Goal: Check status: Check status

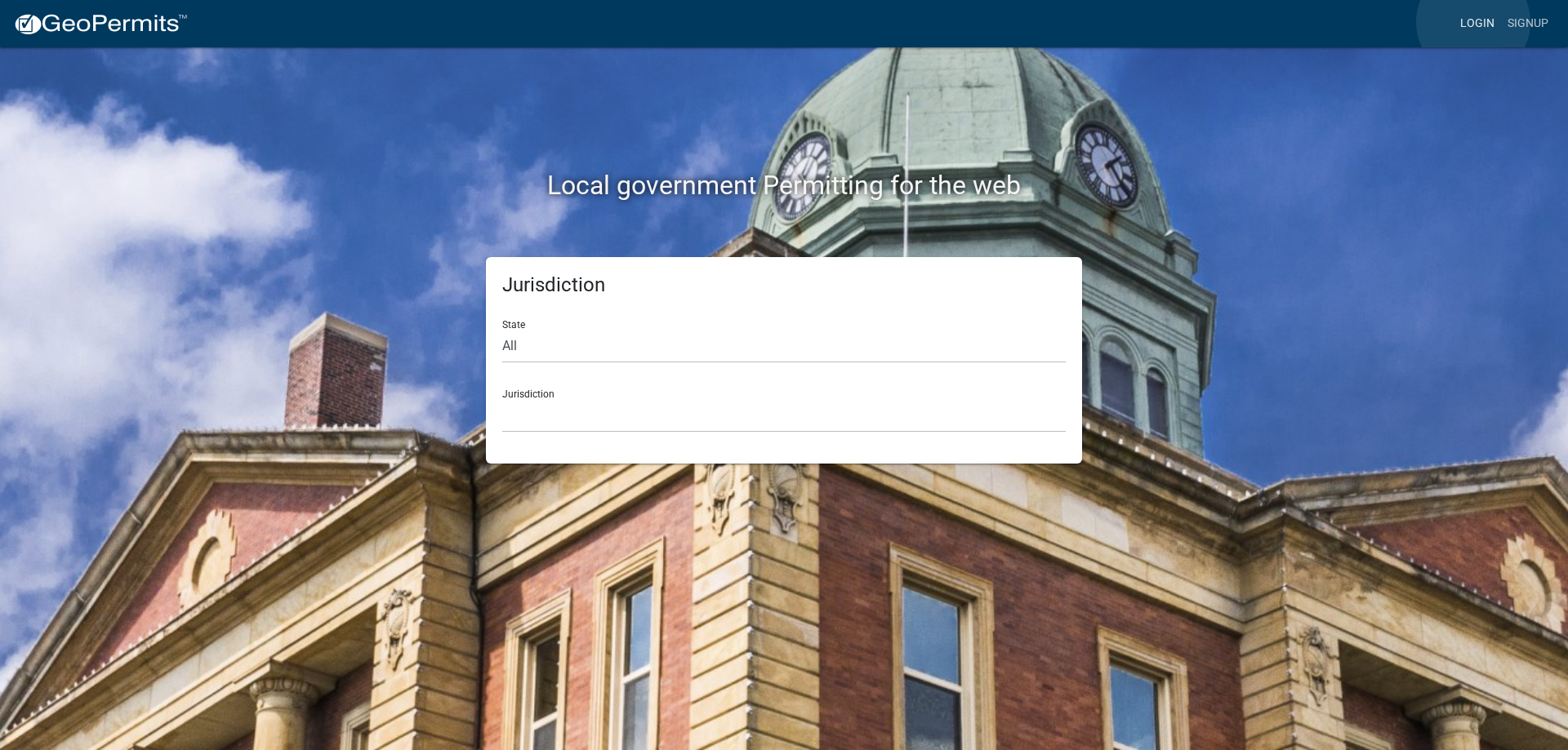
click at [1473, 22] on link "Login" at bounding box center [1477, 24] width 48 height 31
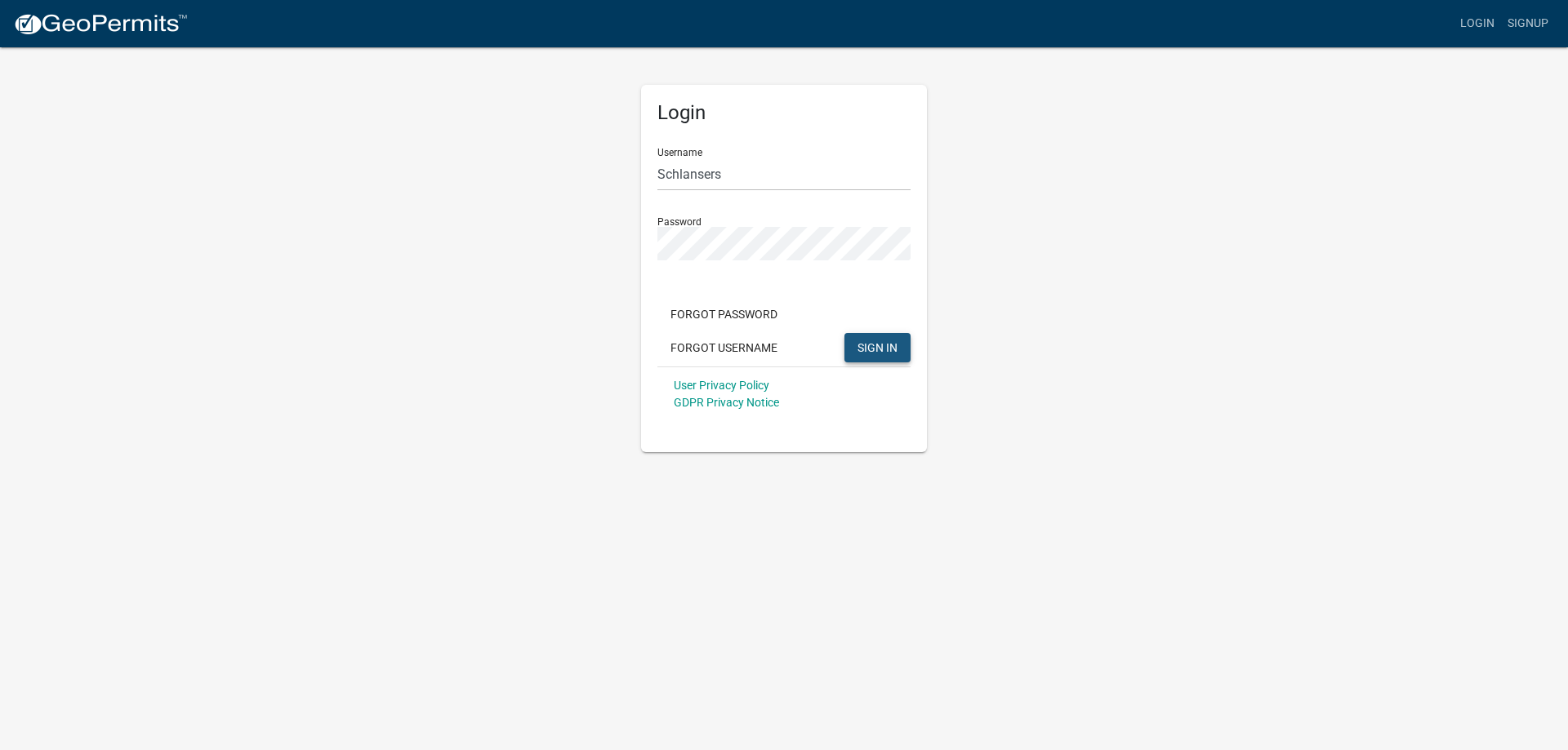
click at [878, 354] on span "SIGN IN" at bounding box center [877, 347] width 40 height 13
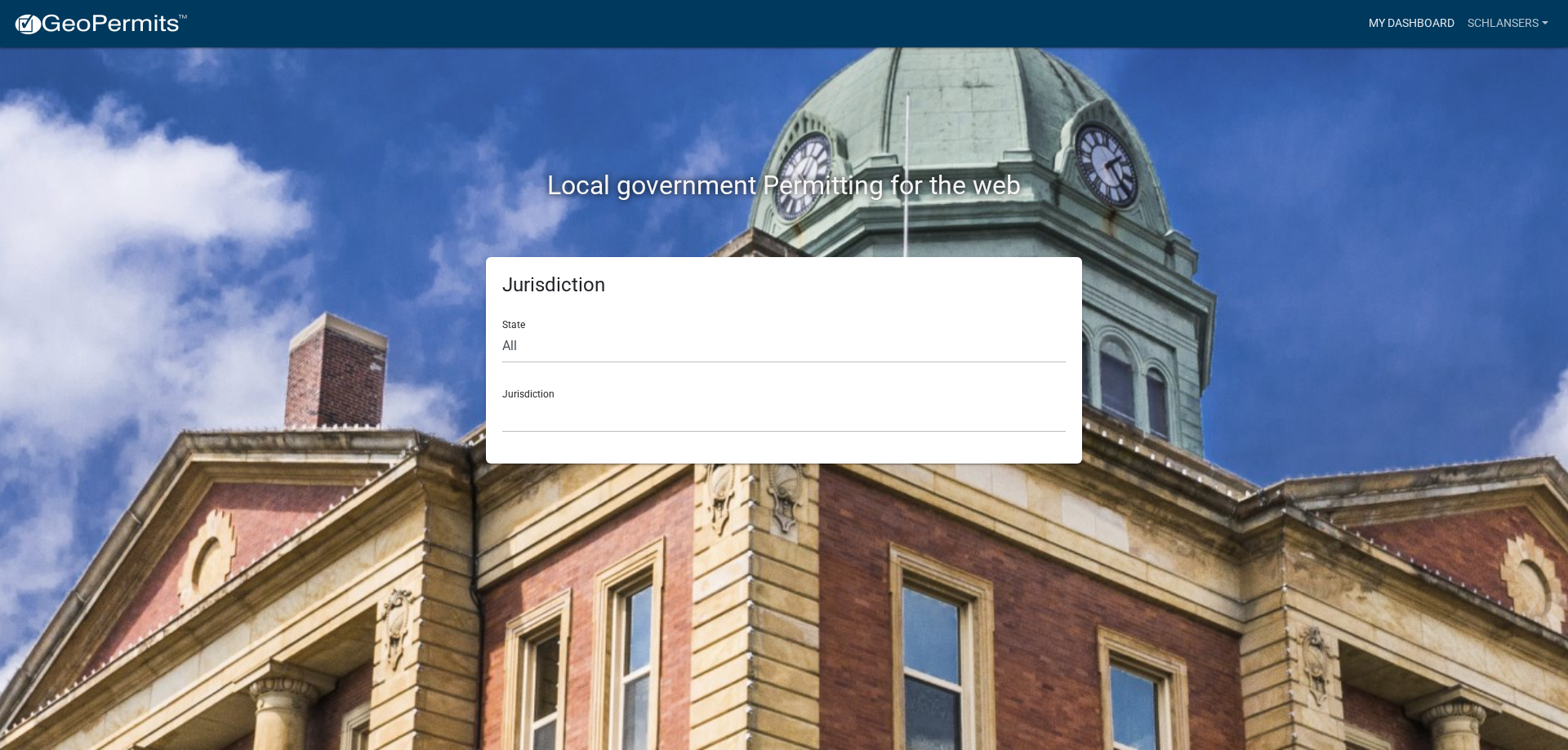
click at [1402, 23] on link "My Dashboard" at bounding box center [1411, 24] width 99 height 31
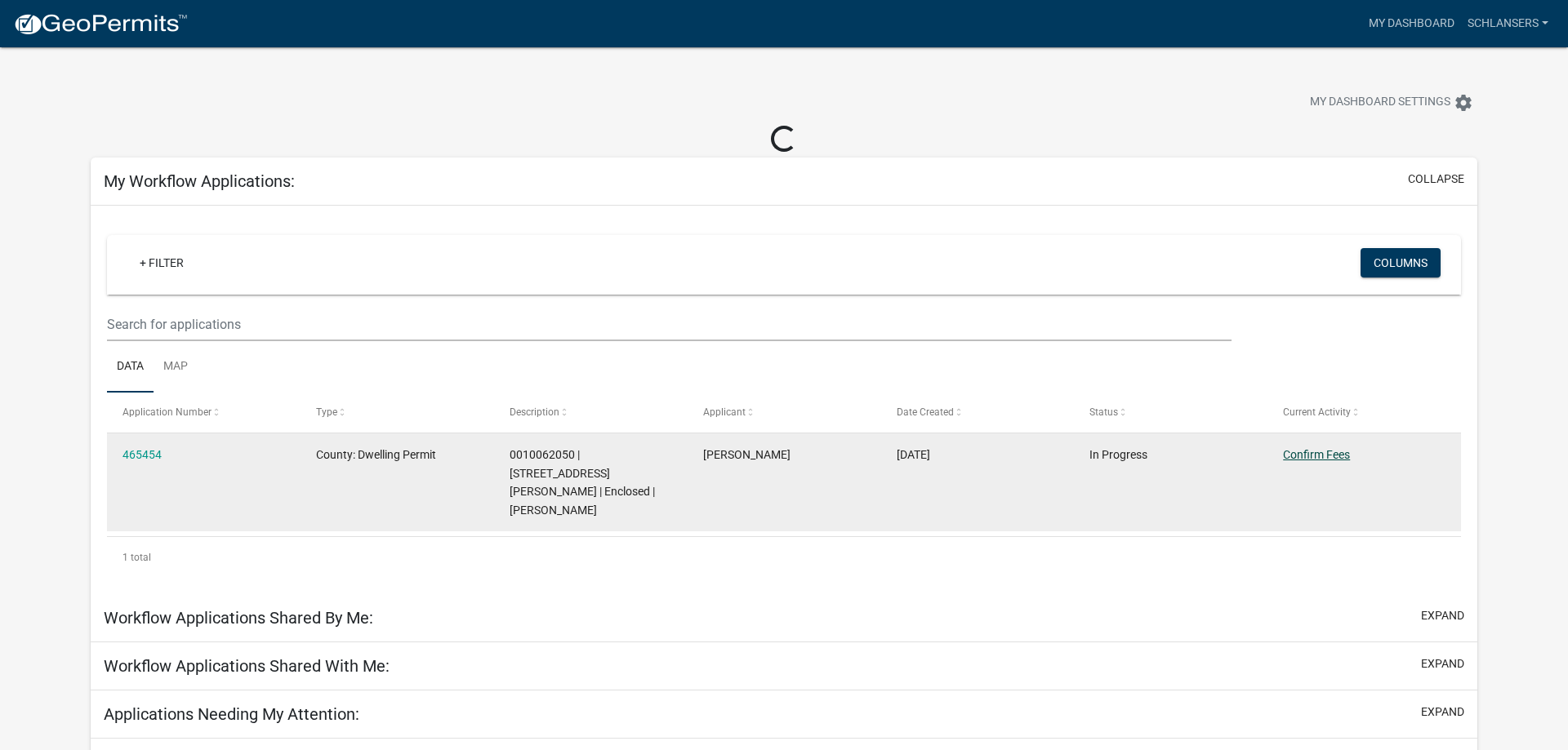
click at [1307, 450] on link "Confirm Fees" at bounding box center [1316, 454] width 67 height 13
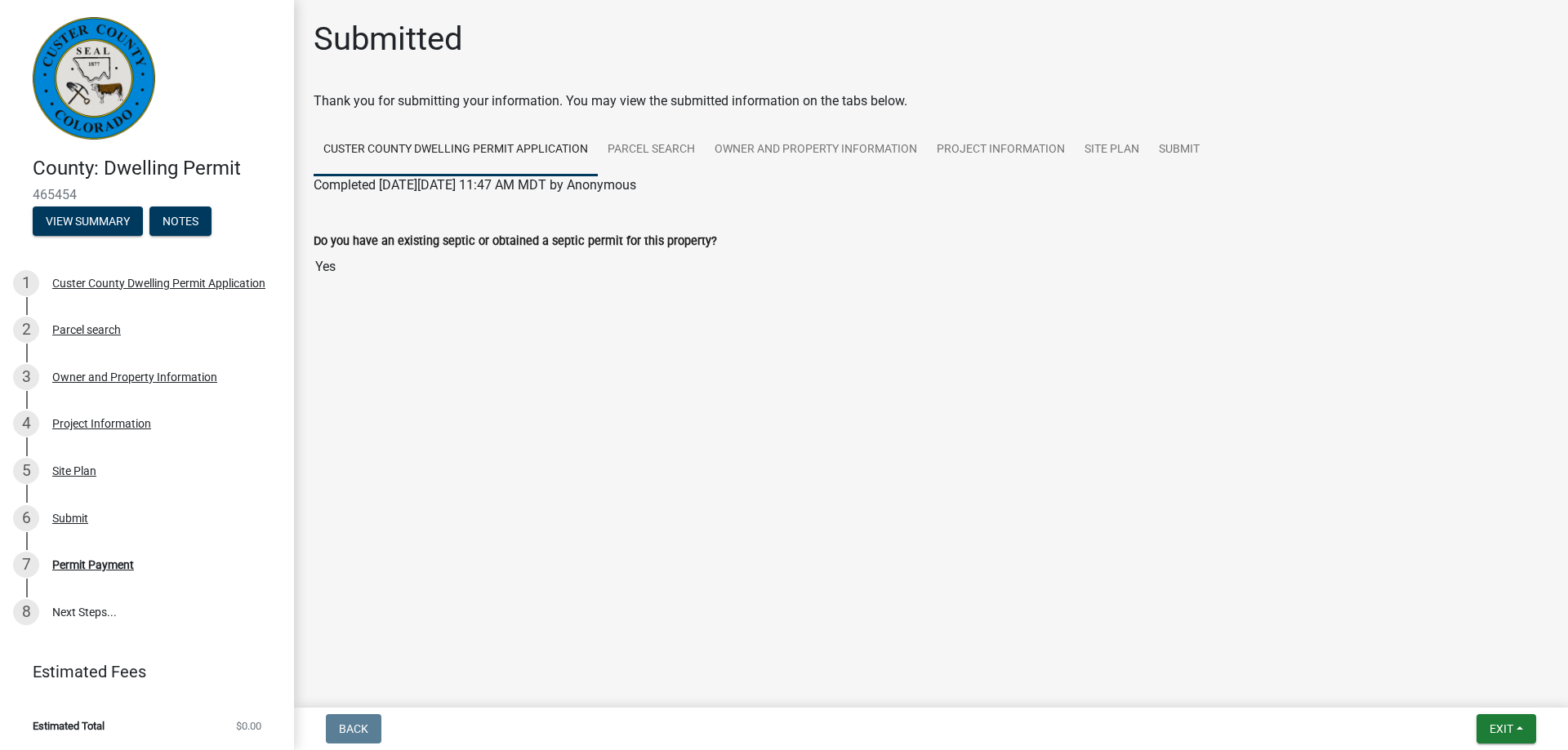
click at [1221, 341] on main "Submitted Thank you for submitting your information. You may view the submitted…" at bounding box center [931, 350] width 1274 height 701
